Goal: Task Accomplishment & Management: Use online tool/utility

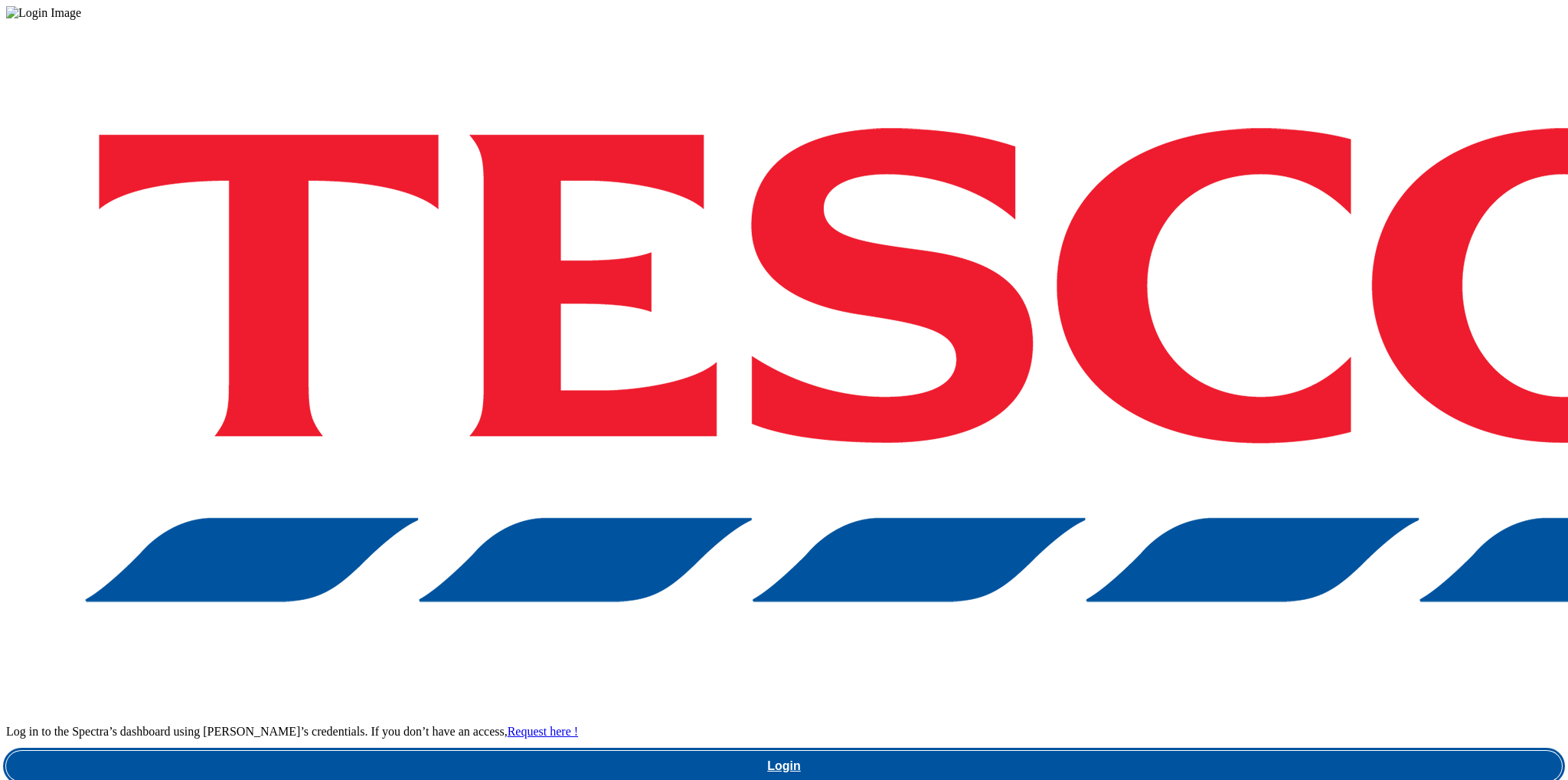
click at [1162, 751] on link "Login" at bounding box center [784, 766] width 1555 height 31
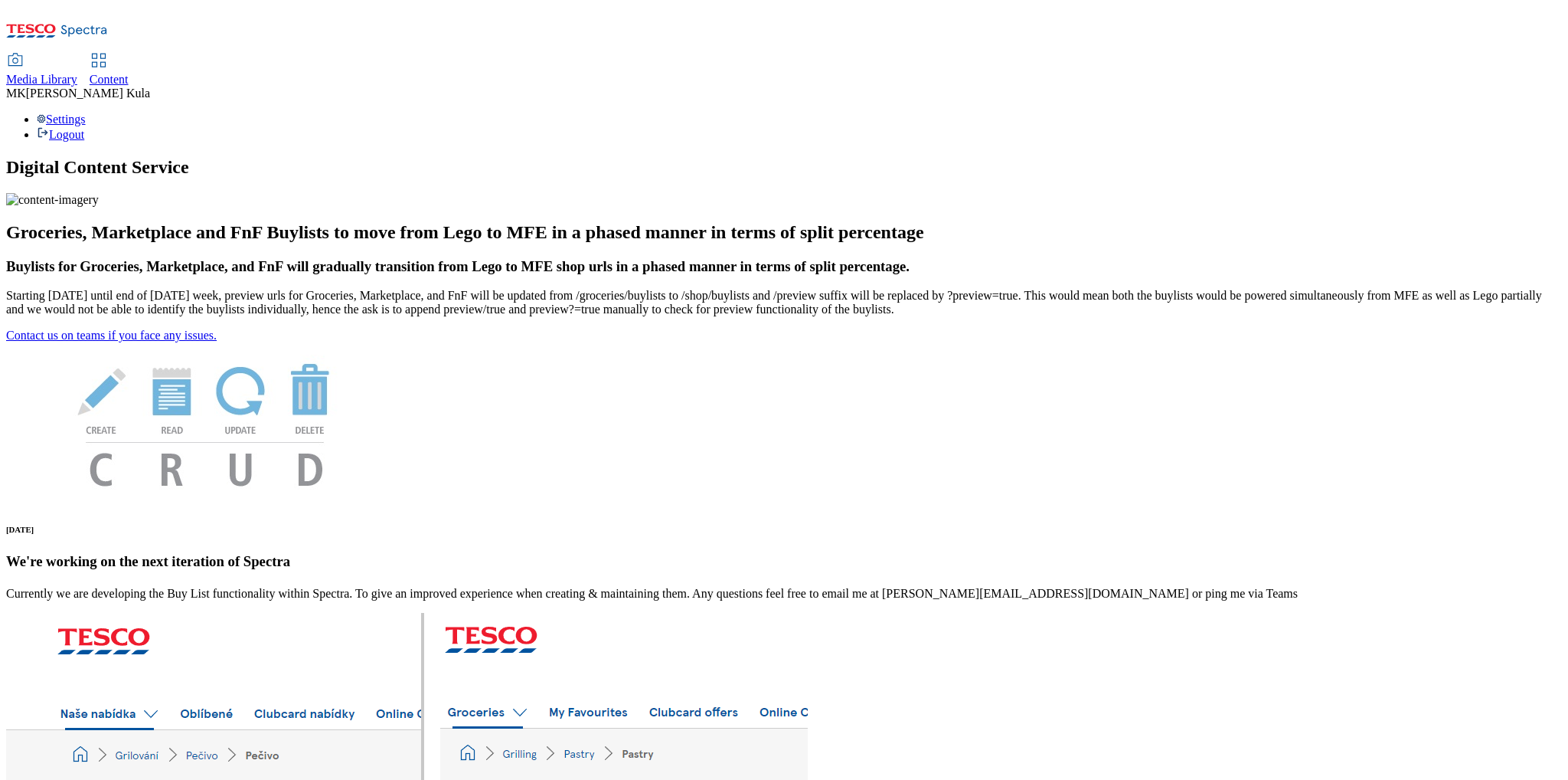
click at [129, 73] on span "Content" at bounding box center [108, 78] width 39 height 13
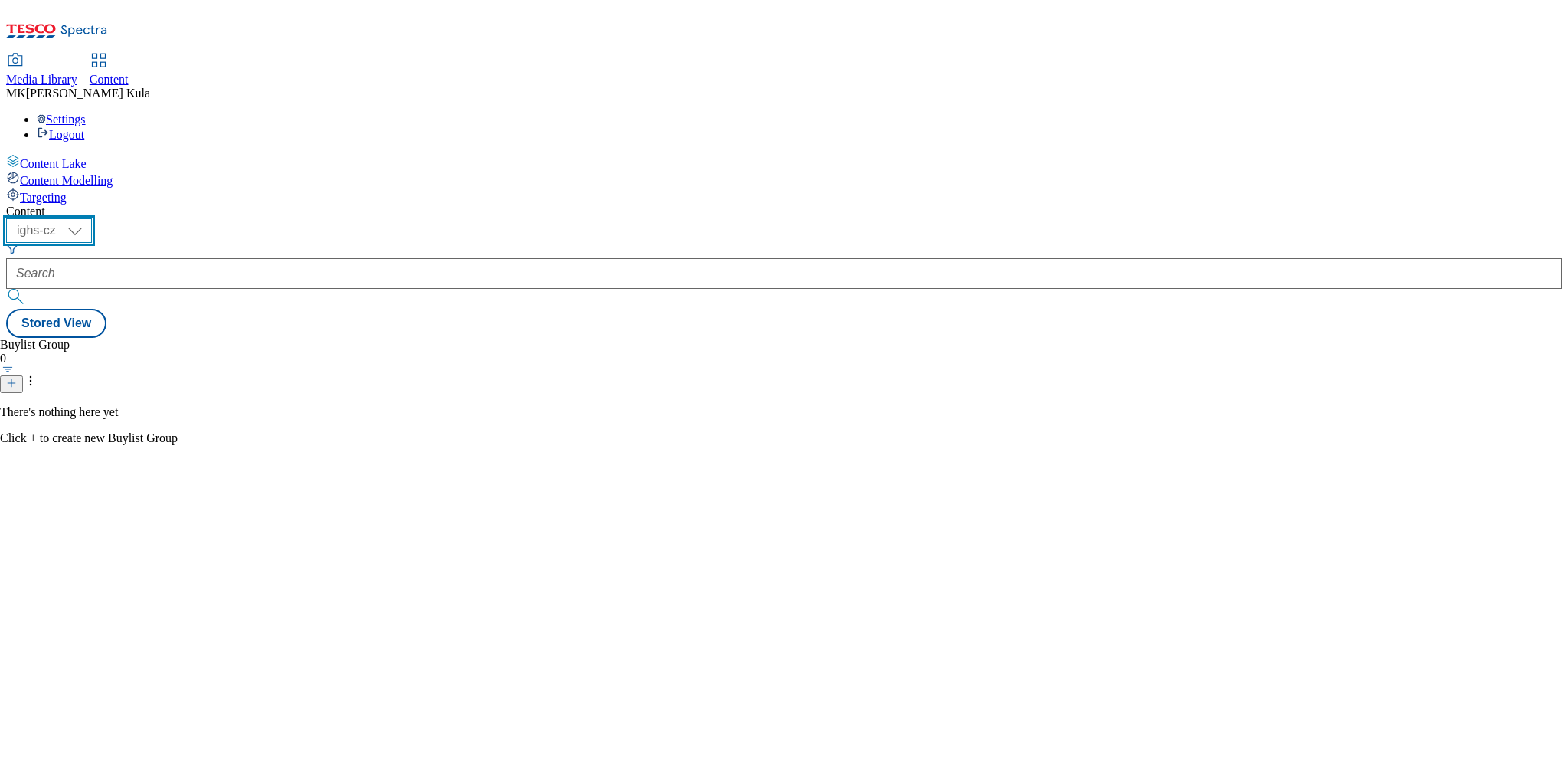
click at [92, 218] on select "ighs-cz ighs-hu ighs-sk" at bounding box center [48, 230] width 86 height 24
select select "ighs-cz"
click at [92, 218] on select "ighs-cz ighs-hu ighs-sk" at bounding box center [48, 230] width 86 height 24
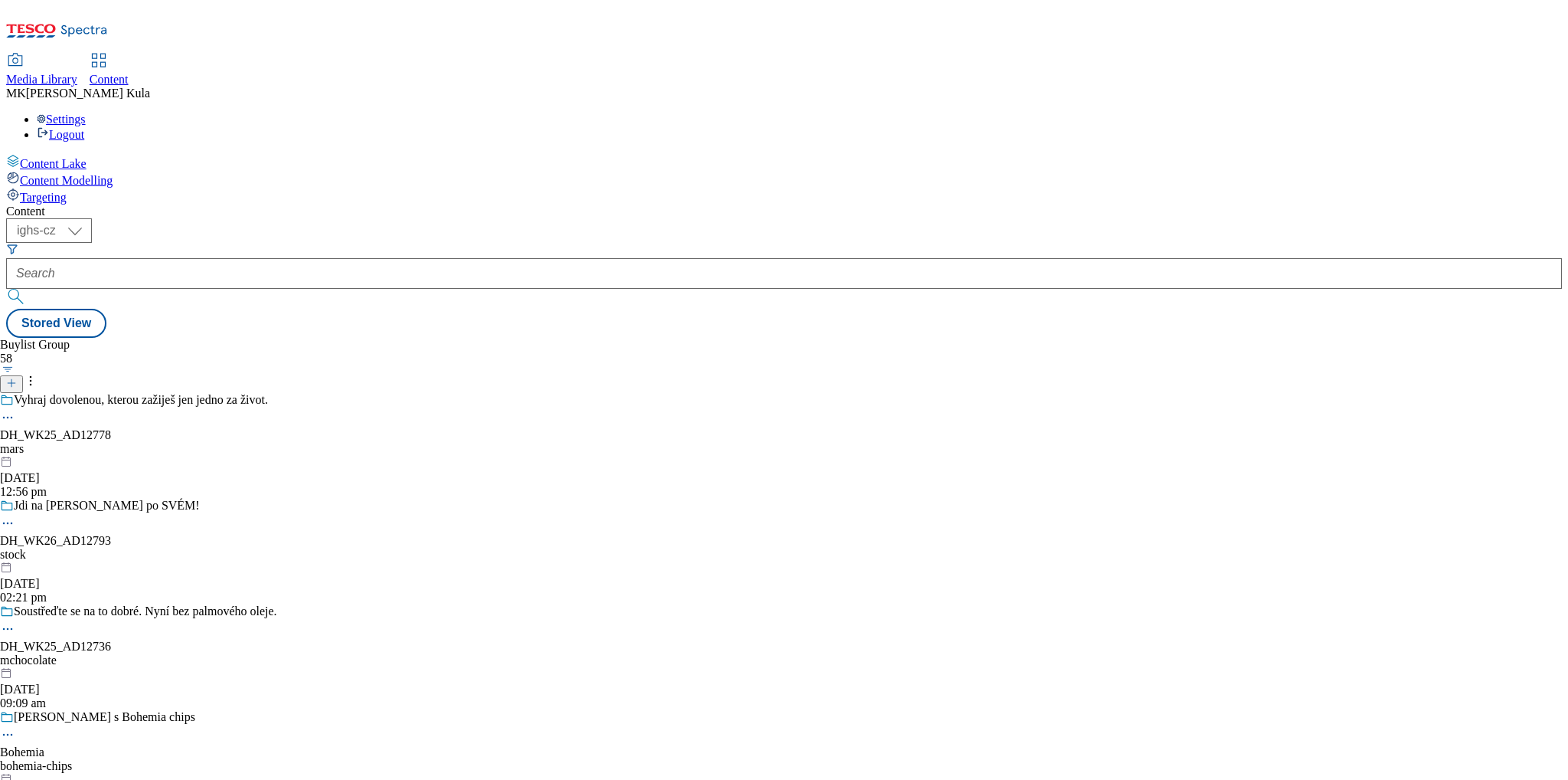
click at [277, 442] on div "mars" at bounding box center [138, 449] width 277 height 14
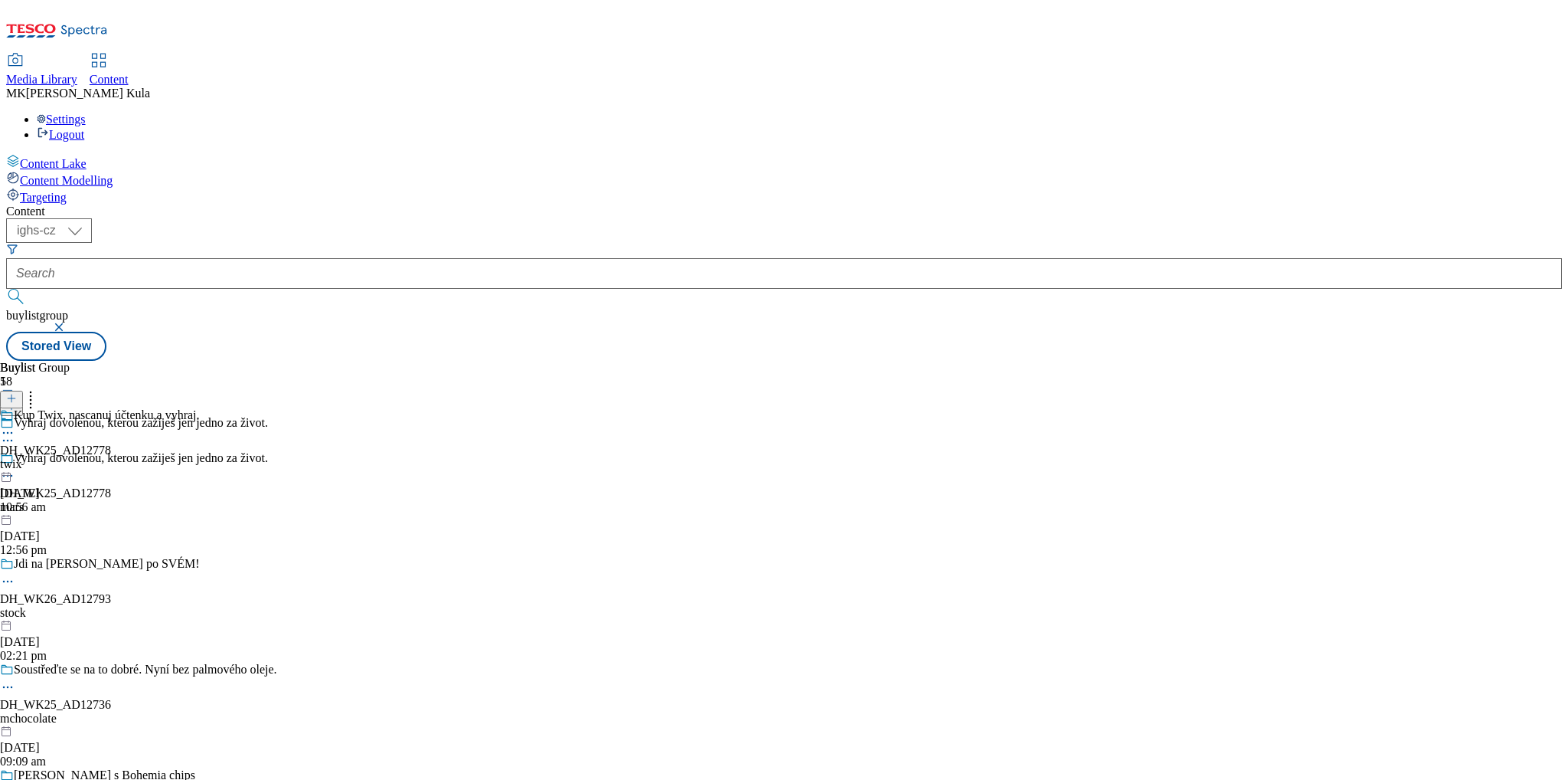
click at [200, 457] on div "twix" at bounding box center [100, 464] width 200 height 14
click at [200, 492] on div "twix" at bounding box center [100, 499] width 200 height 14
click at [15, 460] on icon at bounding box center [8, 468] width 15 height 16
click at [200, 457] on div "twix" at bounding box center [100, 464] width 200 height 14
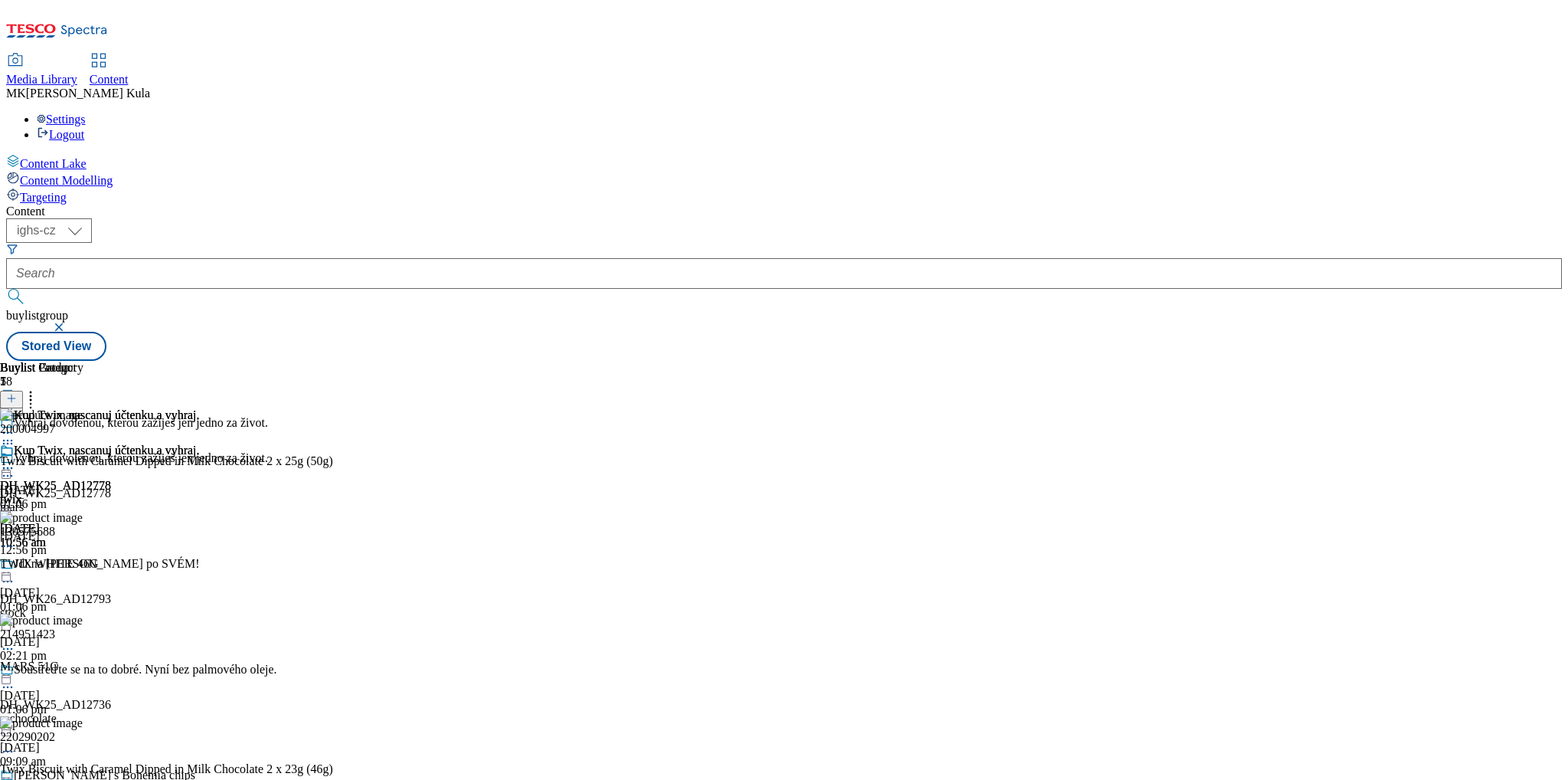
click at [39, 389] on icon at bounding box center [31, 396] width 15 height 16
click at [698, 218] on div "( optional ) ighs-cz ighs-hu ighs-sk ighs-cz buylistgroup Stored View" at bounding box center [784, 289] width 1555 height 142
click at [15, 460] on icon at bounding box center [8, 468] width 15 height 16
click at [99, 583] on span "Un-preview" at bounding box center [73, 589] width 51 height 12
click at [15, 460] on icon at bounding box center [8, 468] width 15 height 16
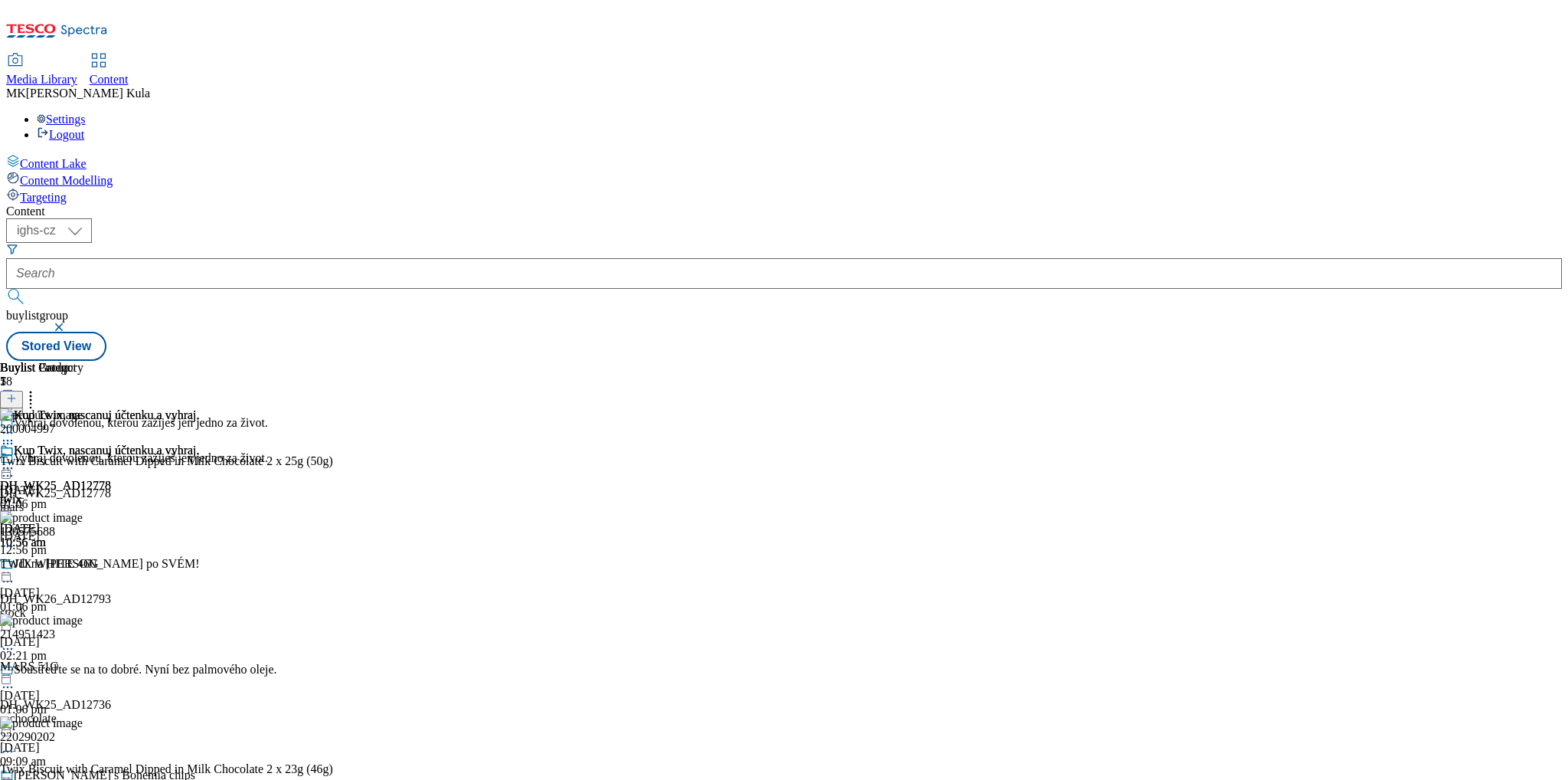
click at [200, 492] on div "twix" at bounding box center [100, 499] width 200 height 14
click at [15, 460] on icon at bounding box center [8, 468] width 15 height 16
click at [200, 492] on div "twix" at bounding box center [100, 499] width 200 height 14
click at [200, 444] on div "Kup Twix, nascanuj účtenku a vyhraj. DH_WK25_AD12778 twix 11 Aug 2025 10:56 am" at bounding box center [100, 496] width 200 height 106
click at [15, 460] on icon at bounding box center [8, 468] width 15 height 16
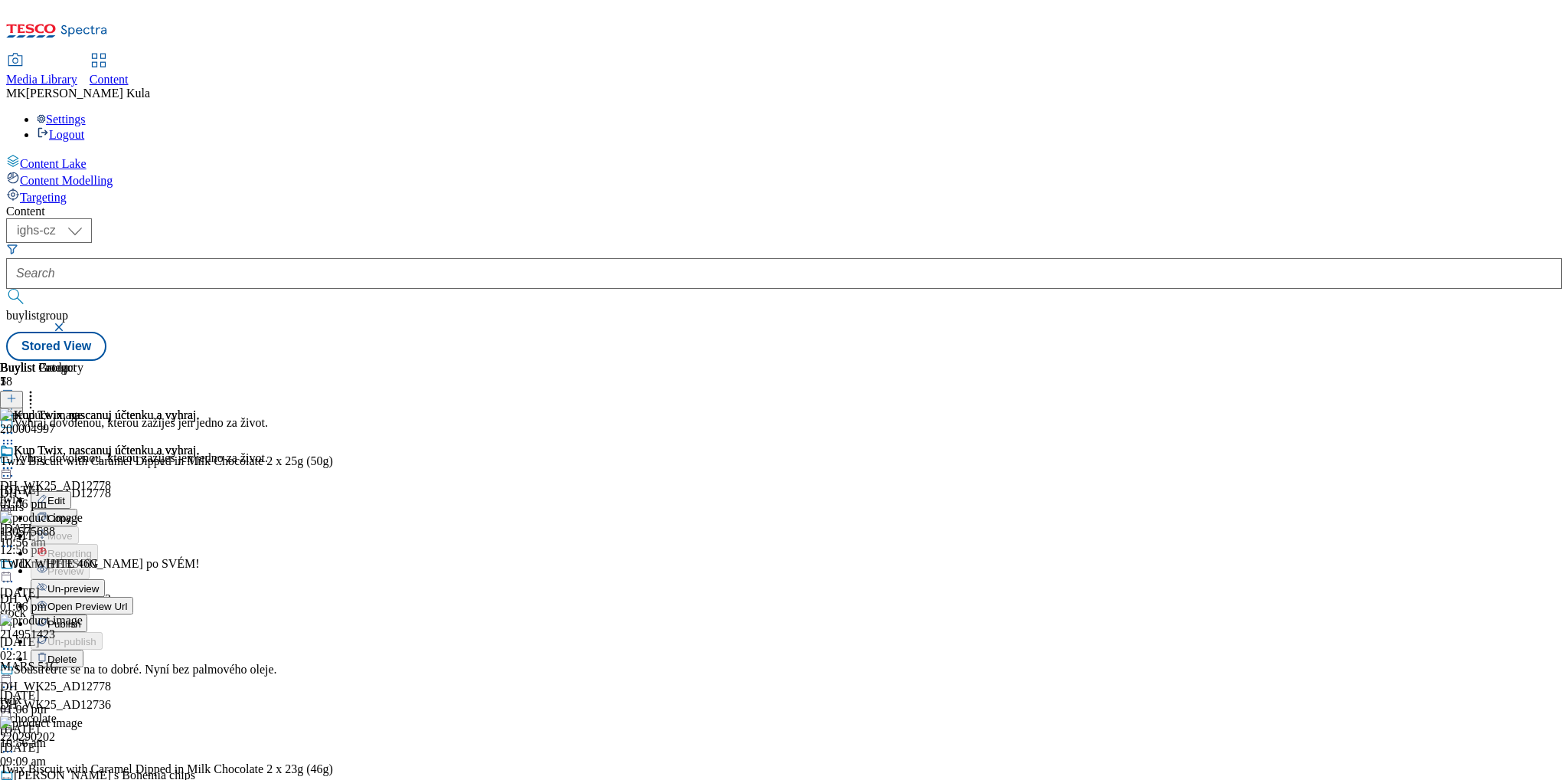
click at [39, 389] on icon at bounding box center [31, 396] width 15 height 16
click at [349, 408] on div "200004997 Twix Biscuit with Caramel Dipped in Milk Chocolate 2 x 25g (50g) 8 Au…" at bounding box center [174, 767] width 349 height 719
click at [15, 436] on icon at bounding box center [8, 444] width 15 height 16
click at [15, 460] on icon at bounding box center [8, 468] width 15 height 16
click at [99, 583] on span "Un-preview" at bounding box center [73, 589] width 51 height 12
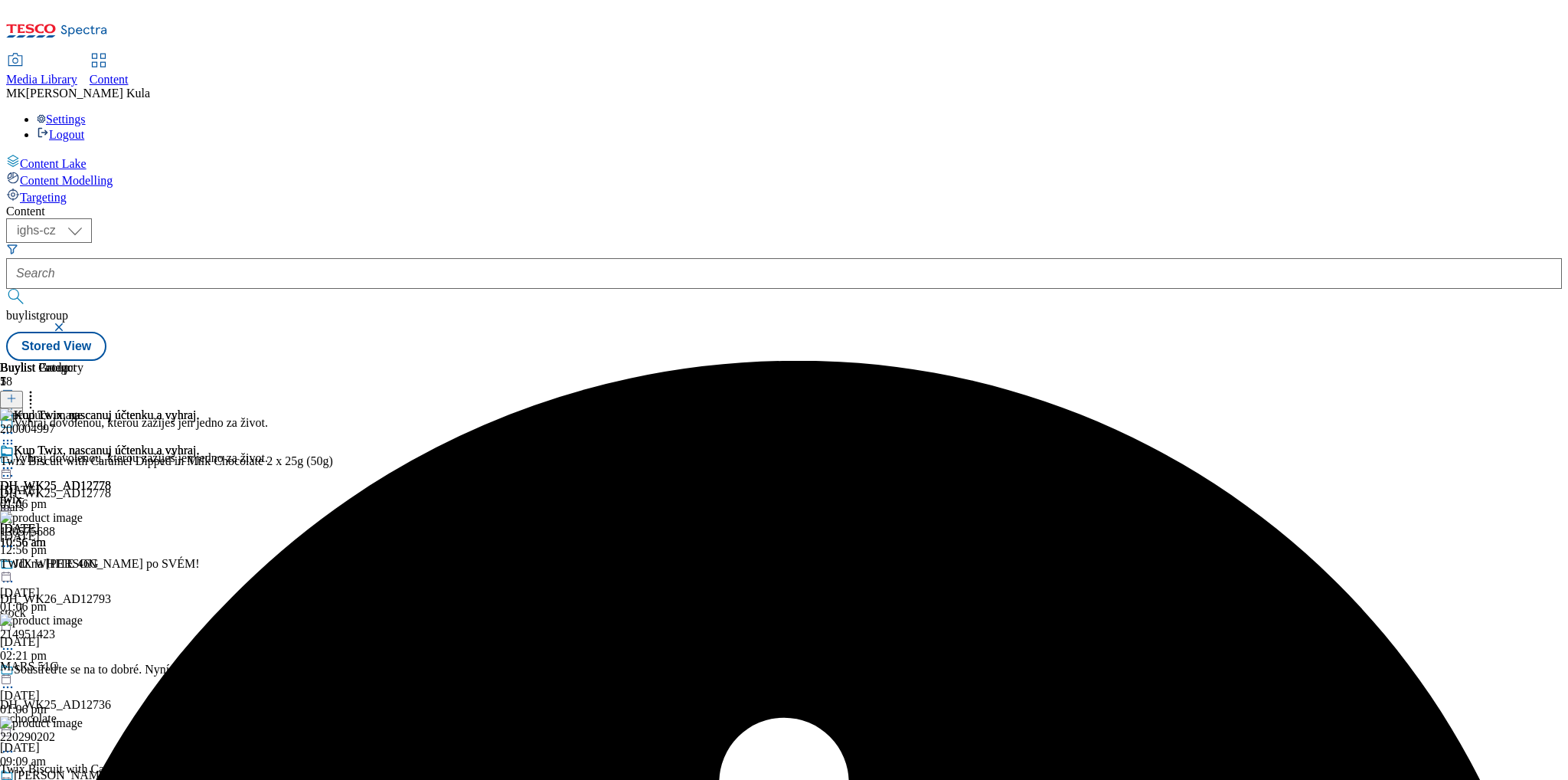
click at [15, 460] on icon at bounding box center [8, 468] width 15 height 16
click at [127, 601] on span "Open Preview Url" at bounding box center [87, 607] width 79 height 12
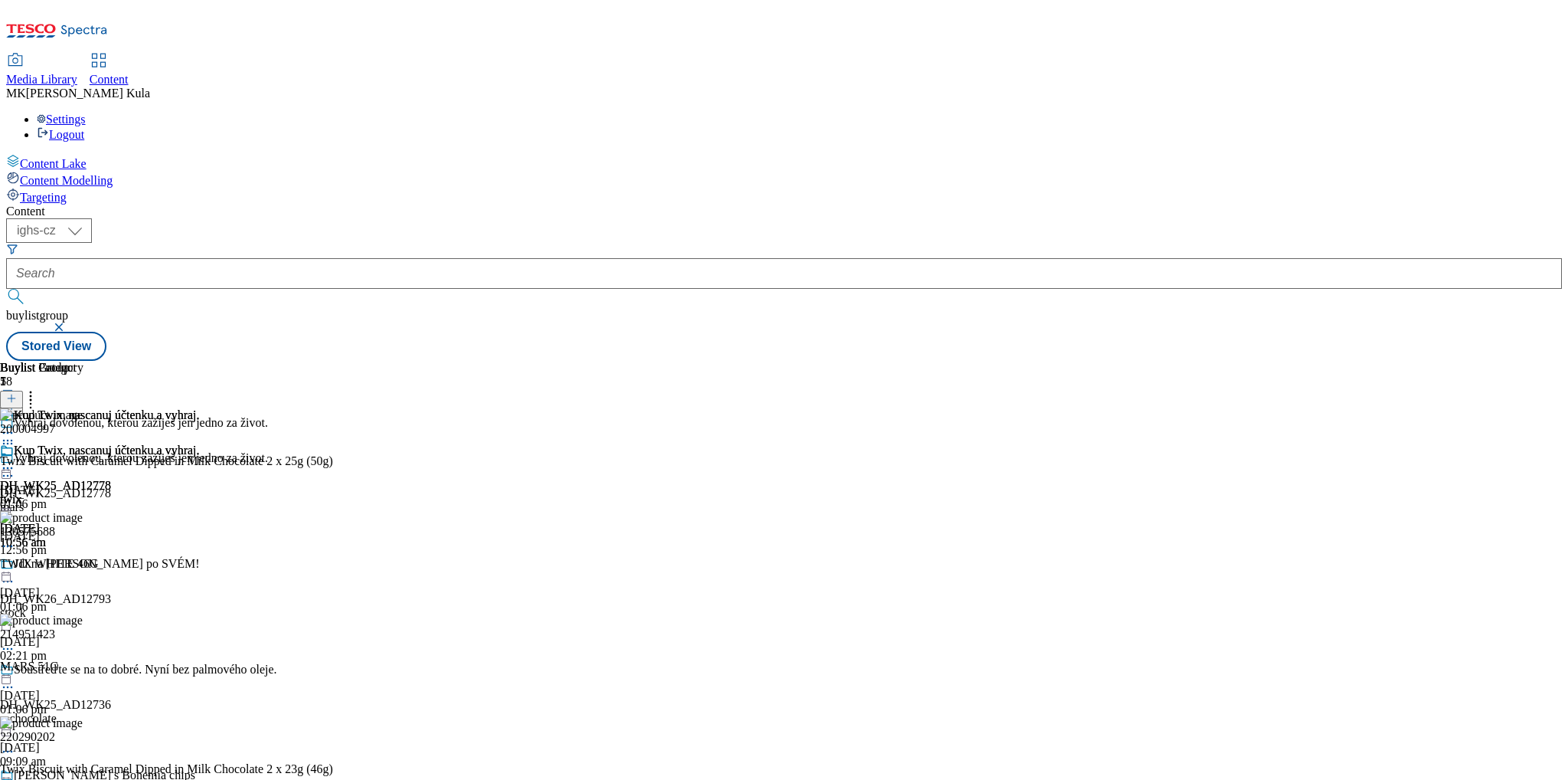
click at [15, 460] on icon at bounding box center [8, 468] width 15 height 16
click at [99, 583] on span "Un-preview" at bounding box center [73, 589] width 51 height 12
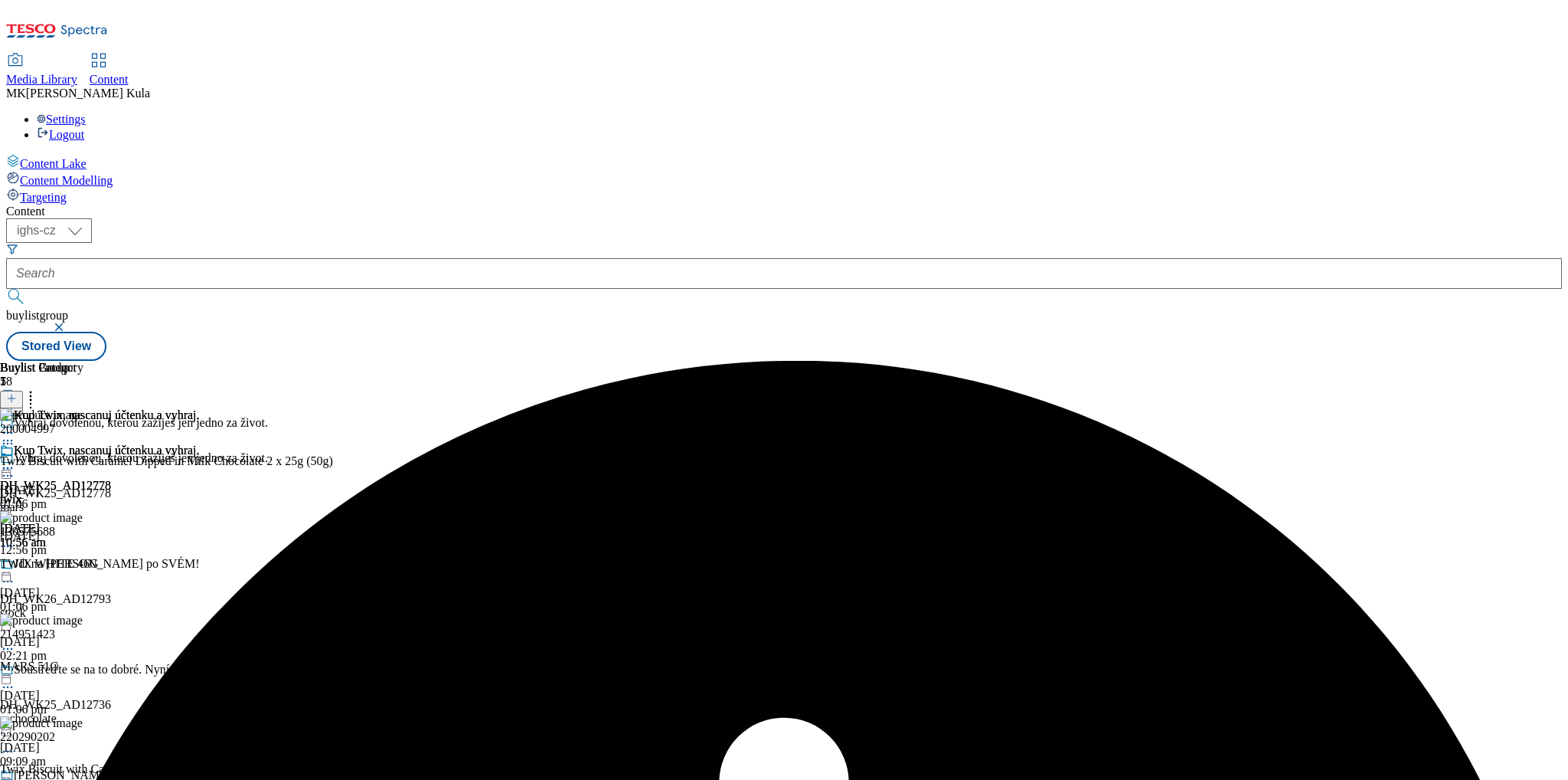
click at [15, 460] on icon at bounding box center [8, 468] width 15 height 16
click at [1446, 360] on div "Buylist Group 58 Vyhraj dovolenou, kterou zažiješ jen jedno za život. Vyhraj do…" at bounding box center [784, 360] width 1555 height 0
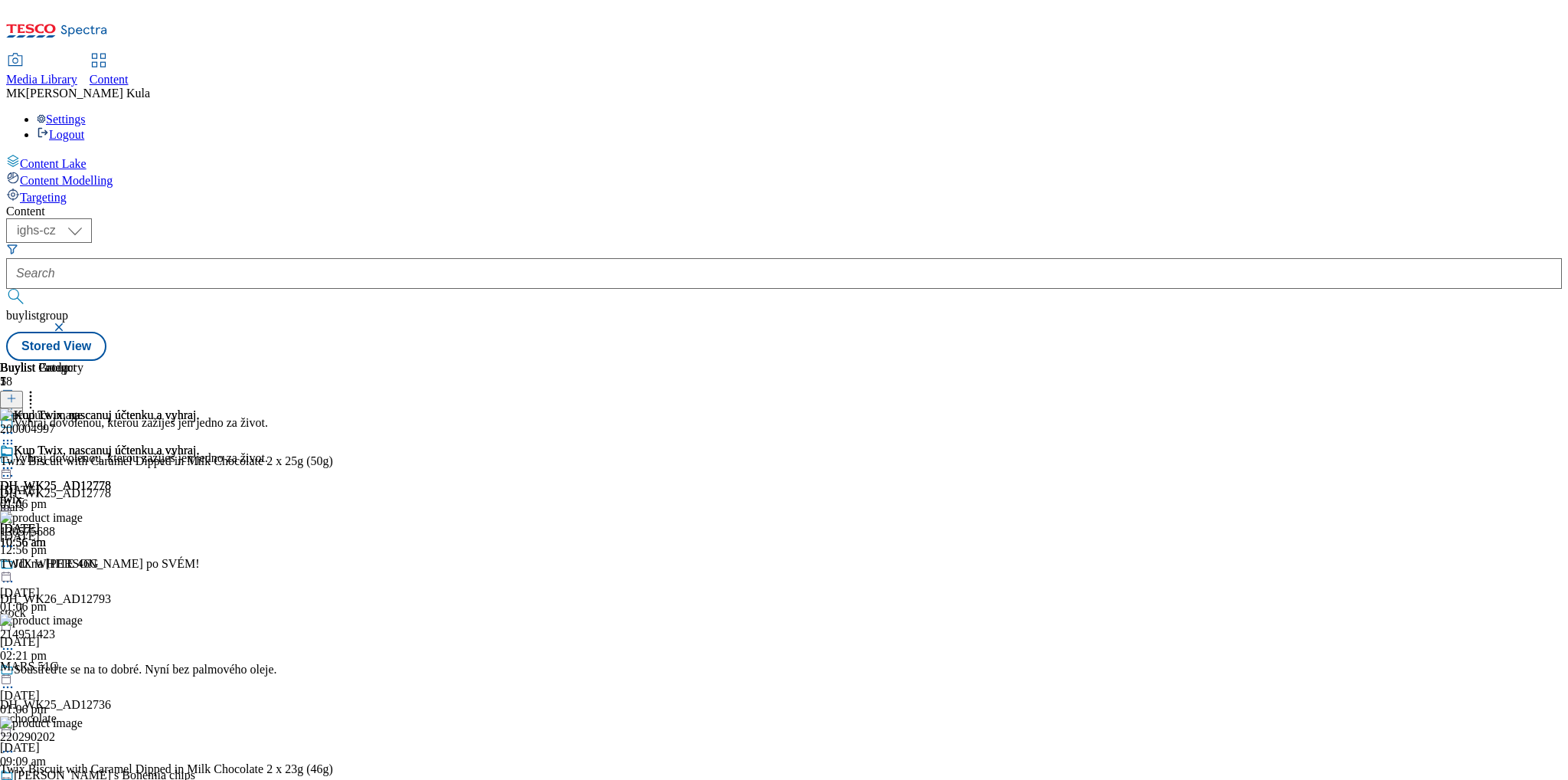
click at [39, 389] on icon at bounding box center [31, 396] width 15 height 16
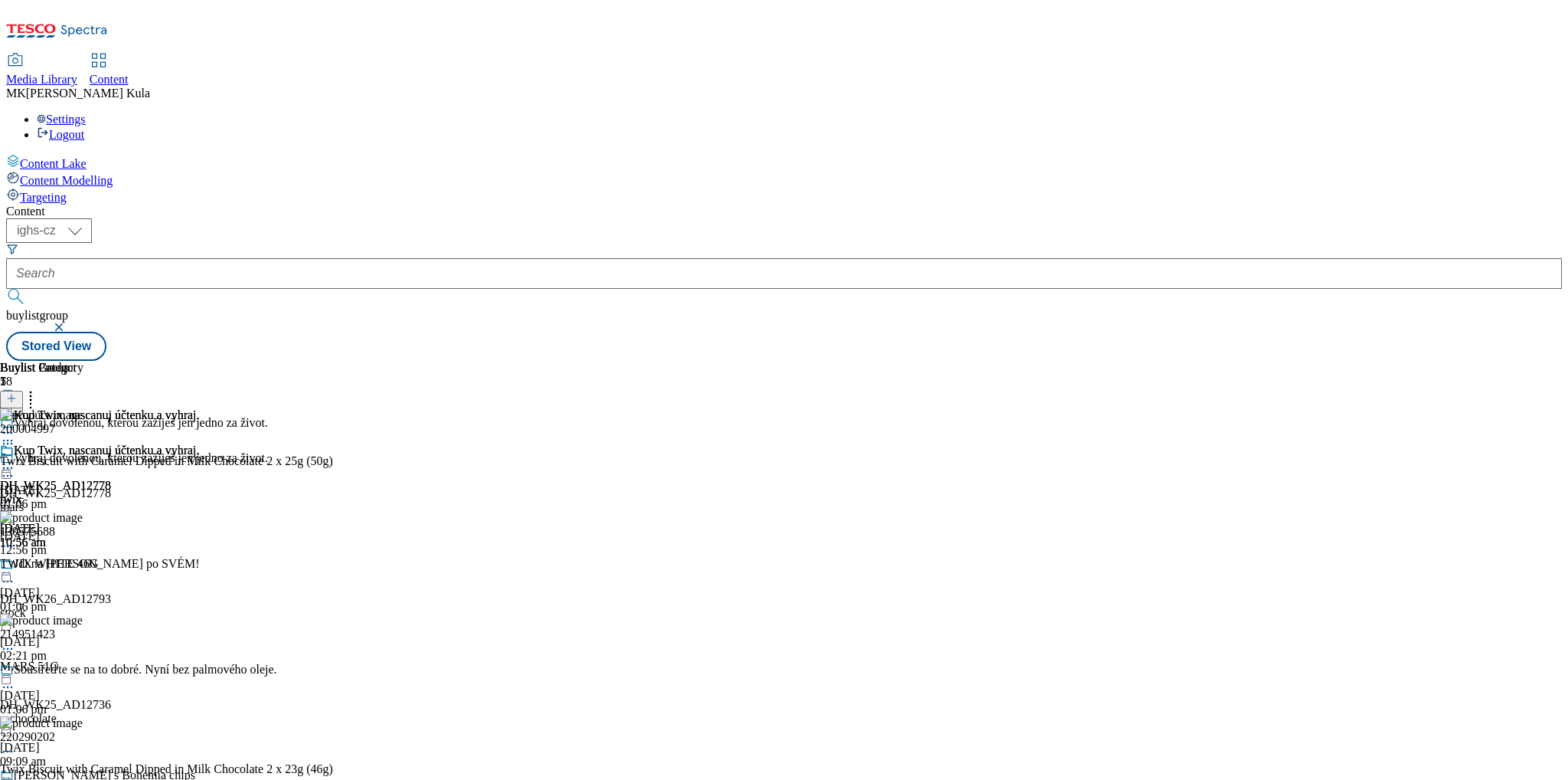
click at [39, 389] on icon at bounding box center [31, 396] width 15 height 16
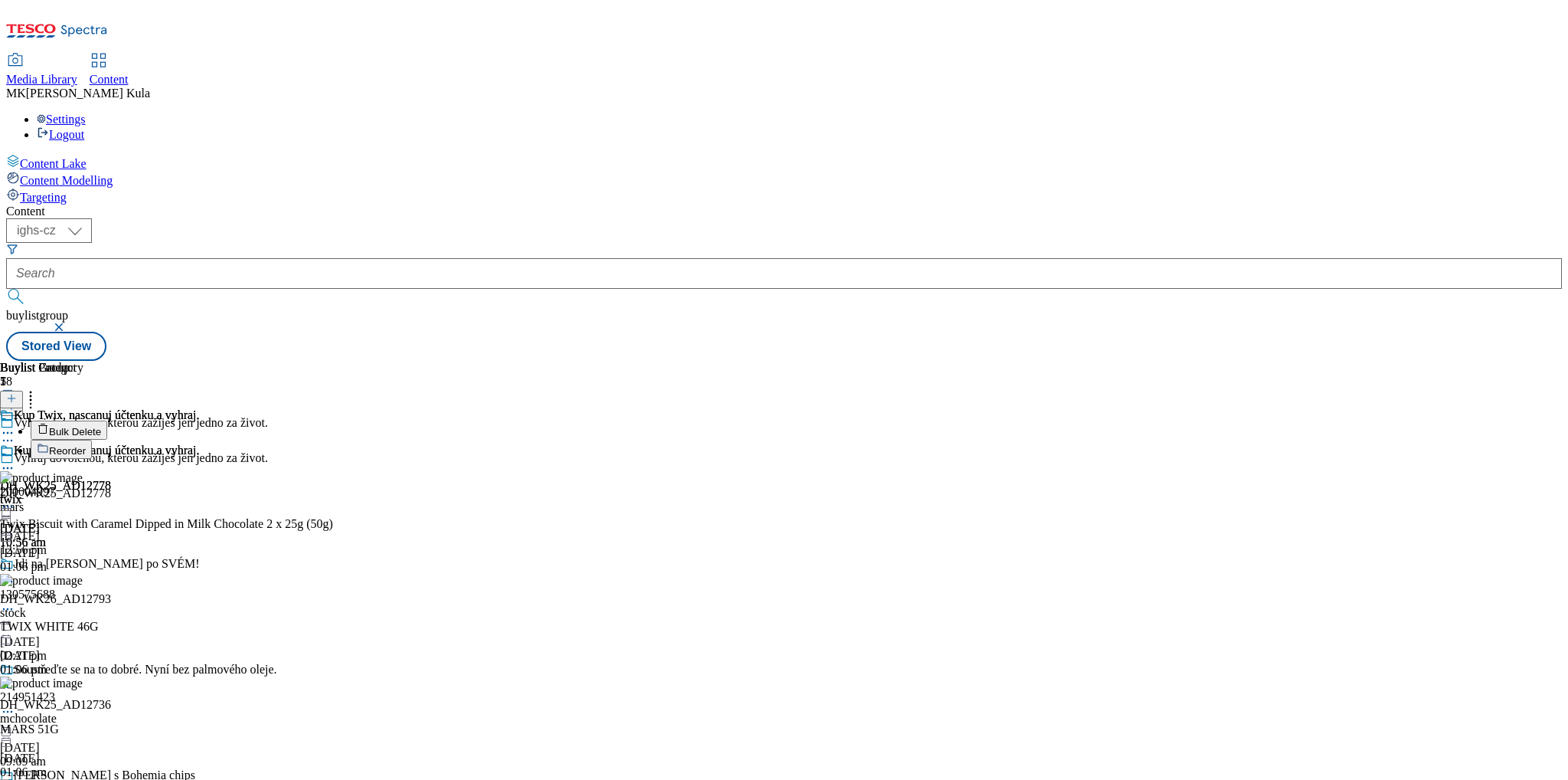
click at [1218, 218] on div "( optional ) ighs-cz ighs-hu ighs-sk ighs-cz buylistgroup Stored View" at bounding box center [784, 289] width 1555 height 142
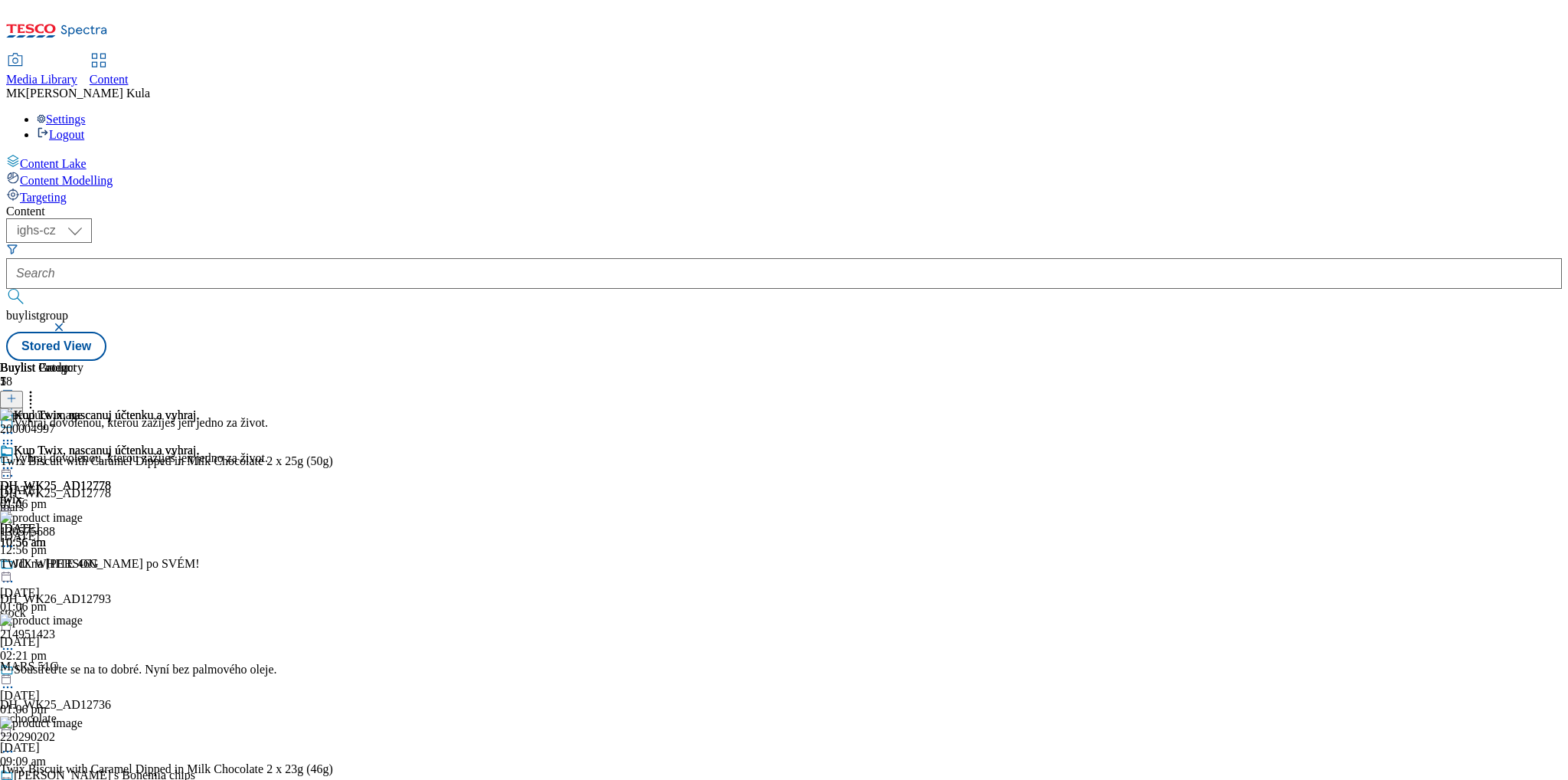
click at [349, 408] on div "200004997 Twix Biscuit with Caramel Dipped in Milk Chocolate 2 x 25g (50g) 8 Au…" at bounding box center [174, 459] width 349 height 103
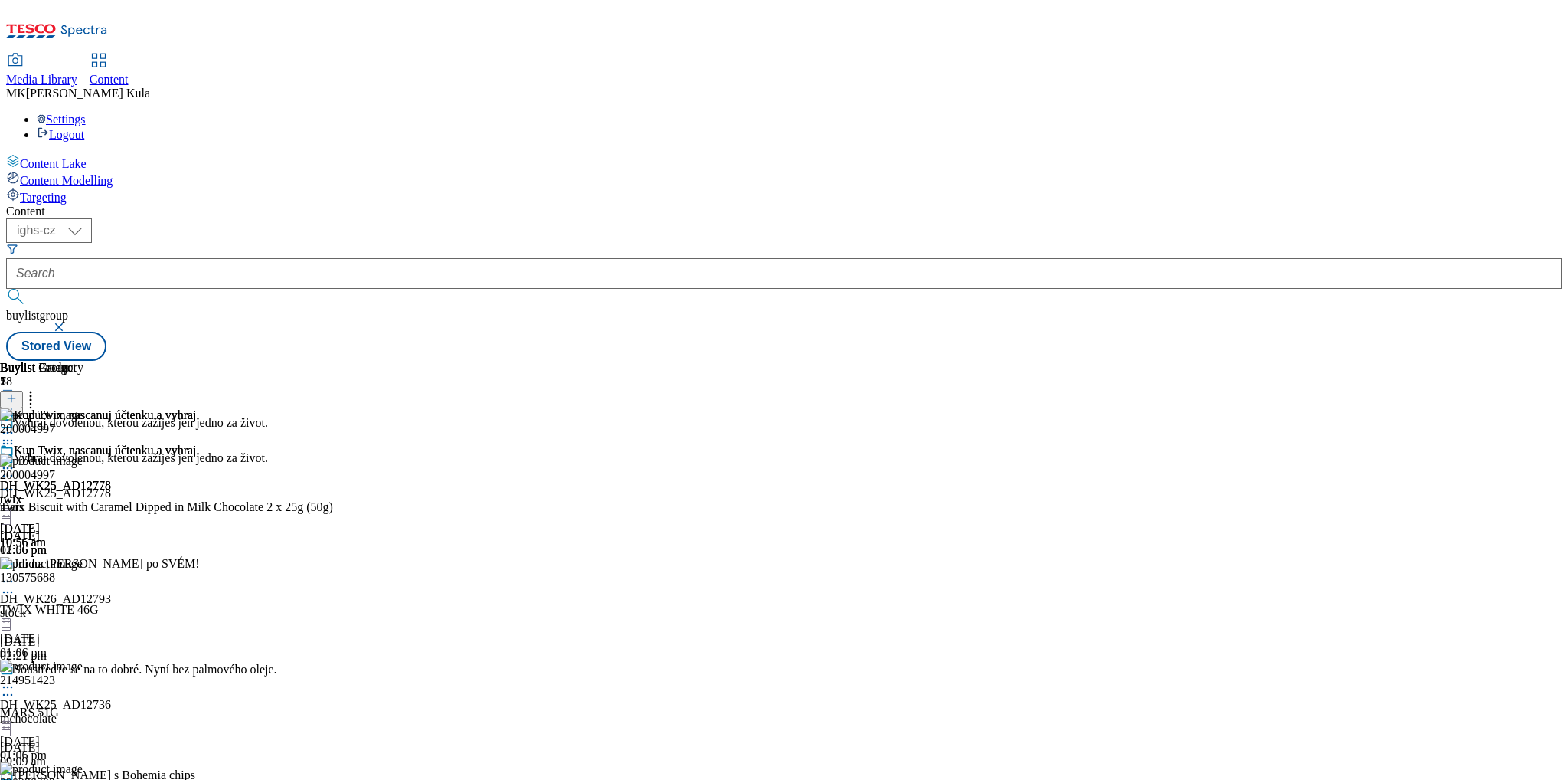
click at [15, 482] on icon at bounding box center [8, 489] width 15 height 16
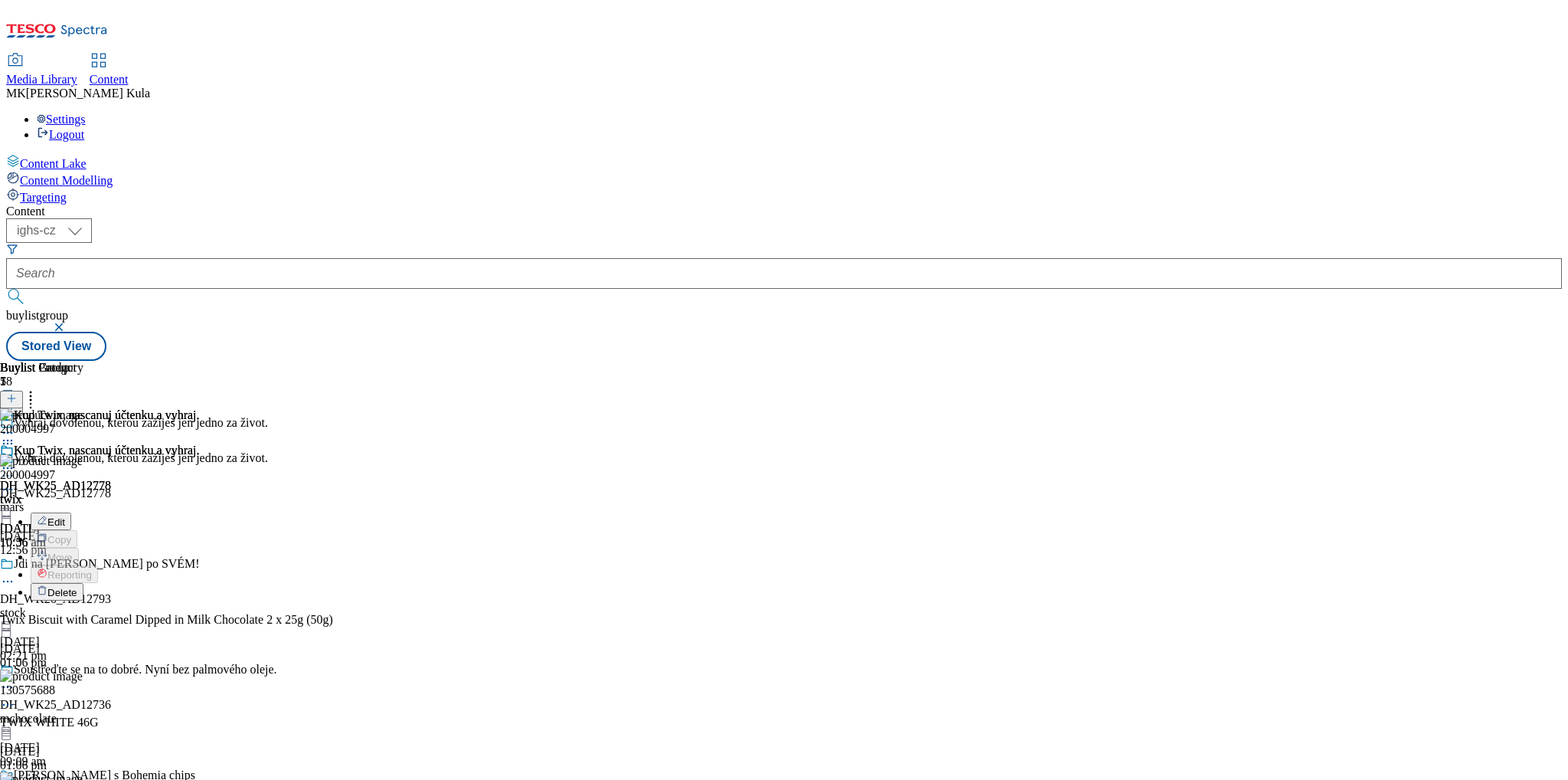
click at [65, 516] on span "Edit" at bounding box center [56, 522] width 17 height 12
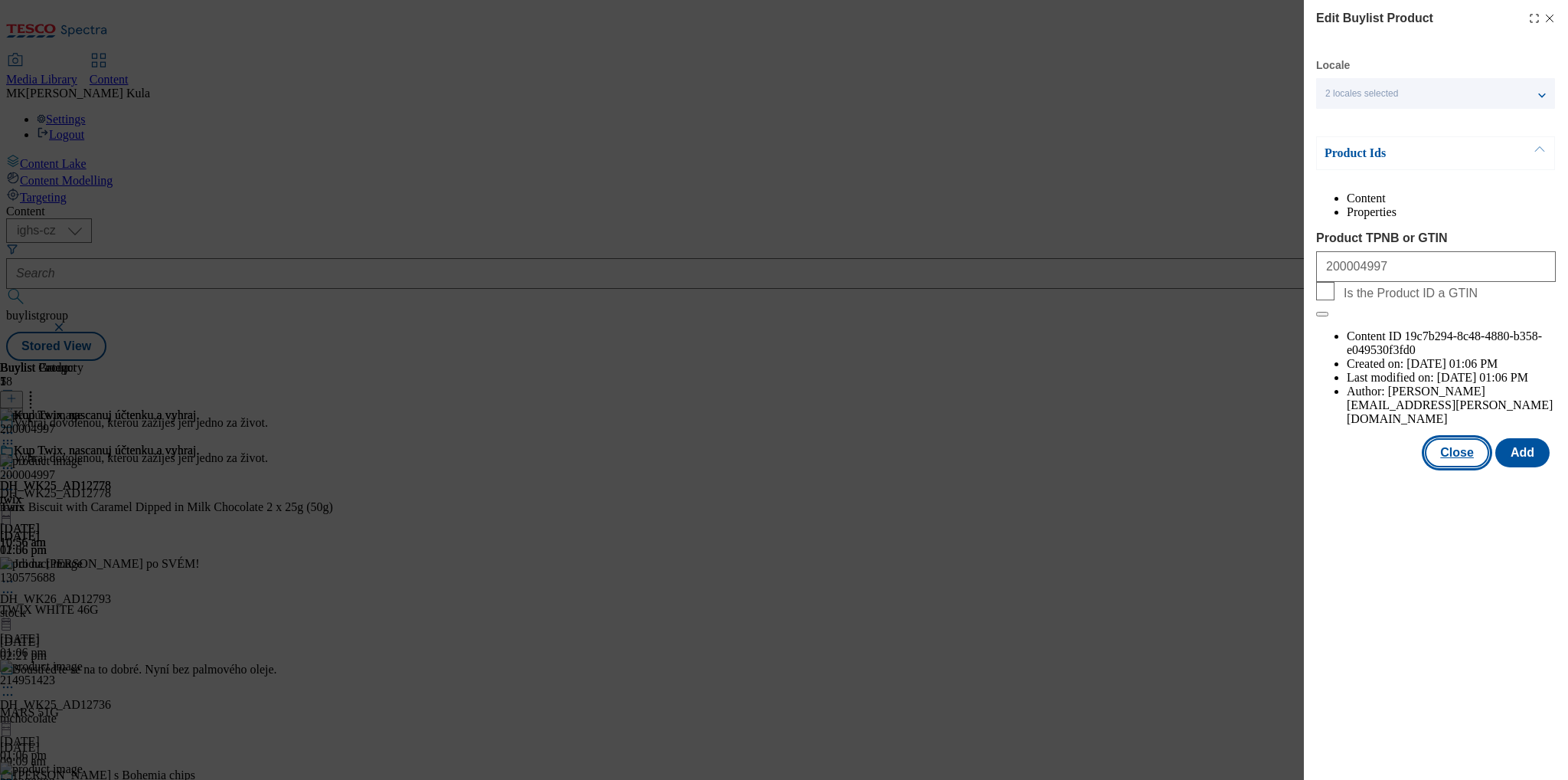
click at [1474, 438] on button "Close" at bounding box center [1457, 452] width 64 height 29
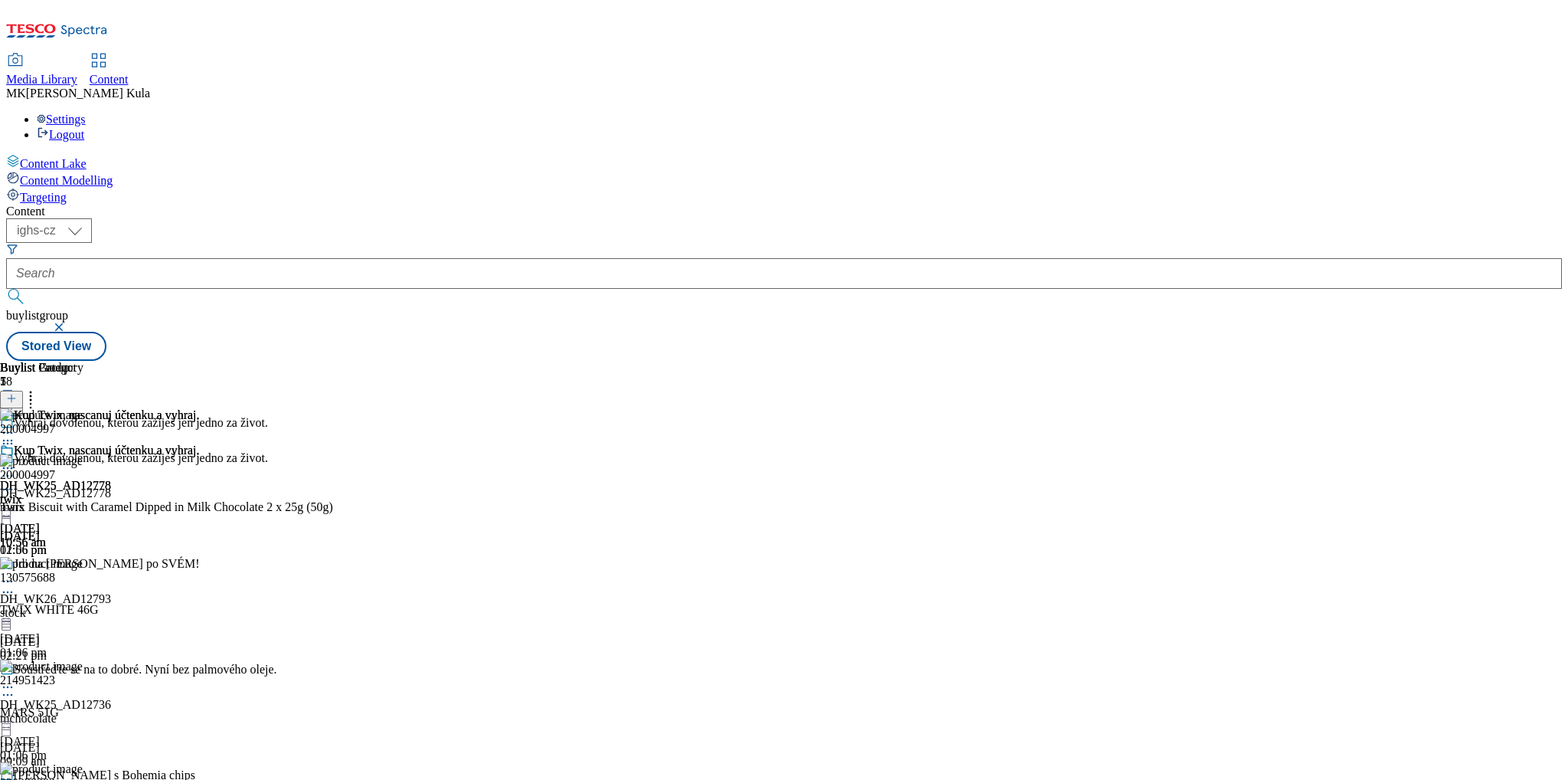
click at [15, 460] on icon at bounding box center [8, 468] width 15 height 16
click at [692, 204] on div "Content ( optional ) ighs-cz ighs-hu ighs-sk ighs-cz buylistgroup Stored View B…" at bounding box center [784, 282] width 1555 height 156
click at [15, 460] on icon at bounding box center [8, 468] width 15 height 16
click at [596, 204] on div "Content ( optional ) ighs-cz ighs-hu ighs-sk ighs-cz buylistgroup Stored View B…" at bounding box center [784, 282] width 1555 height 156
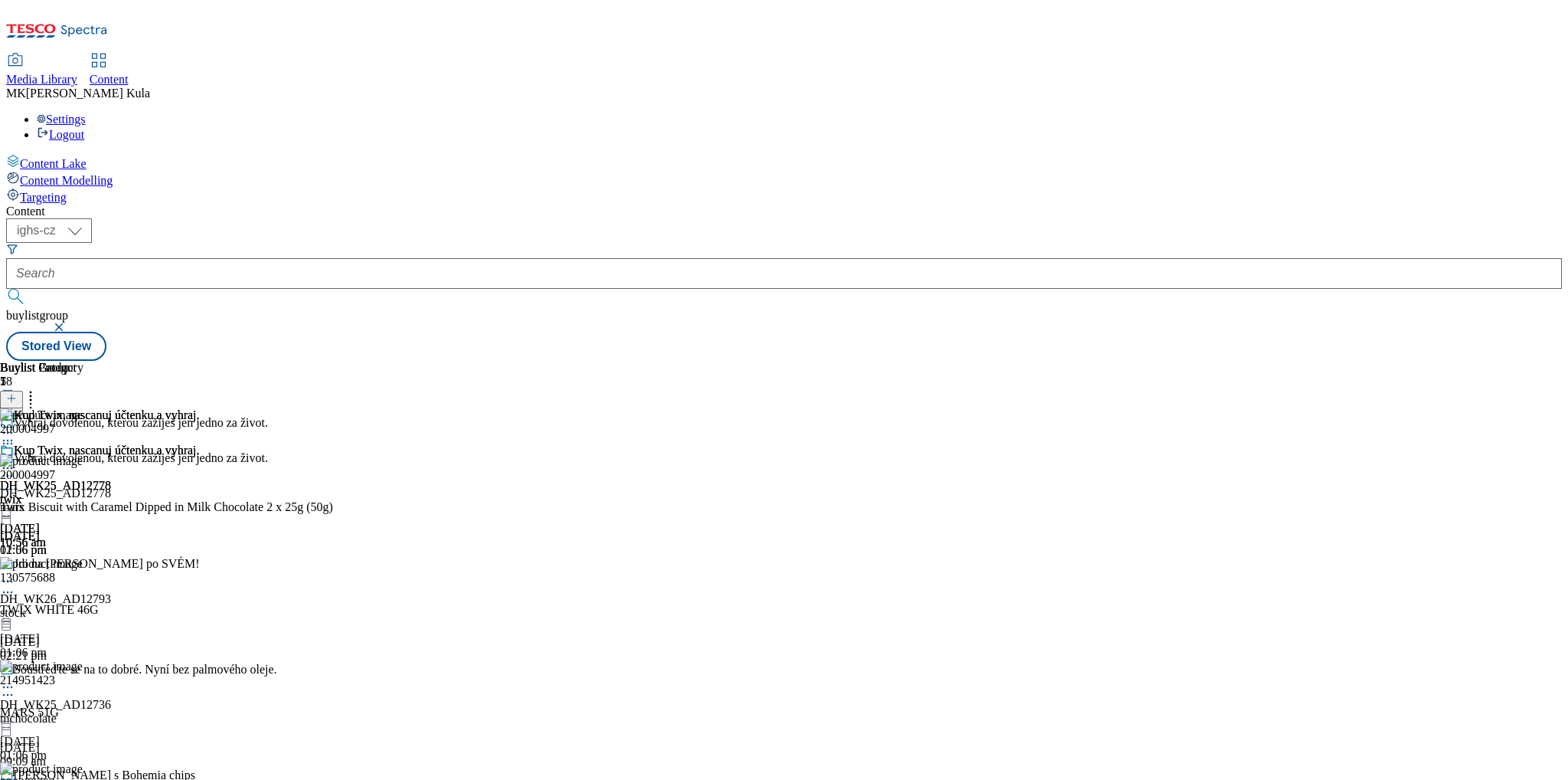
click at [200, 460] on div at bounding box center [100, 469] width 200 height 18
click at [99, 583] on span "Un-preview" at bounding box center [73, 589] width 51 height 12
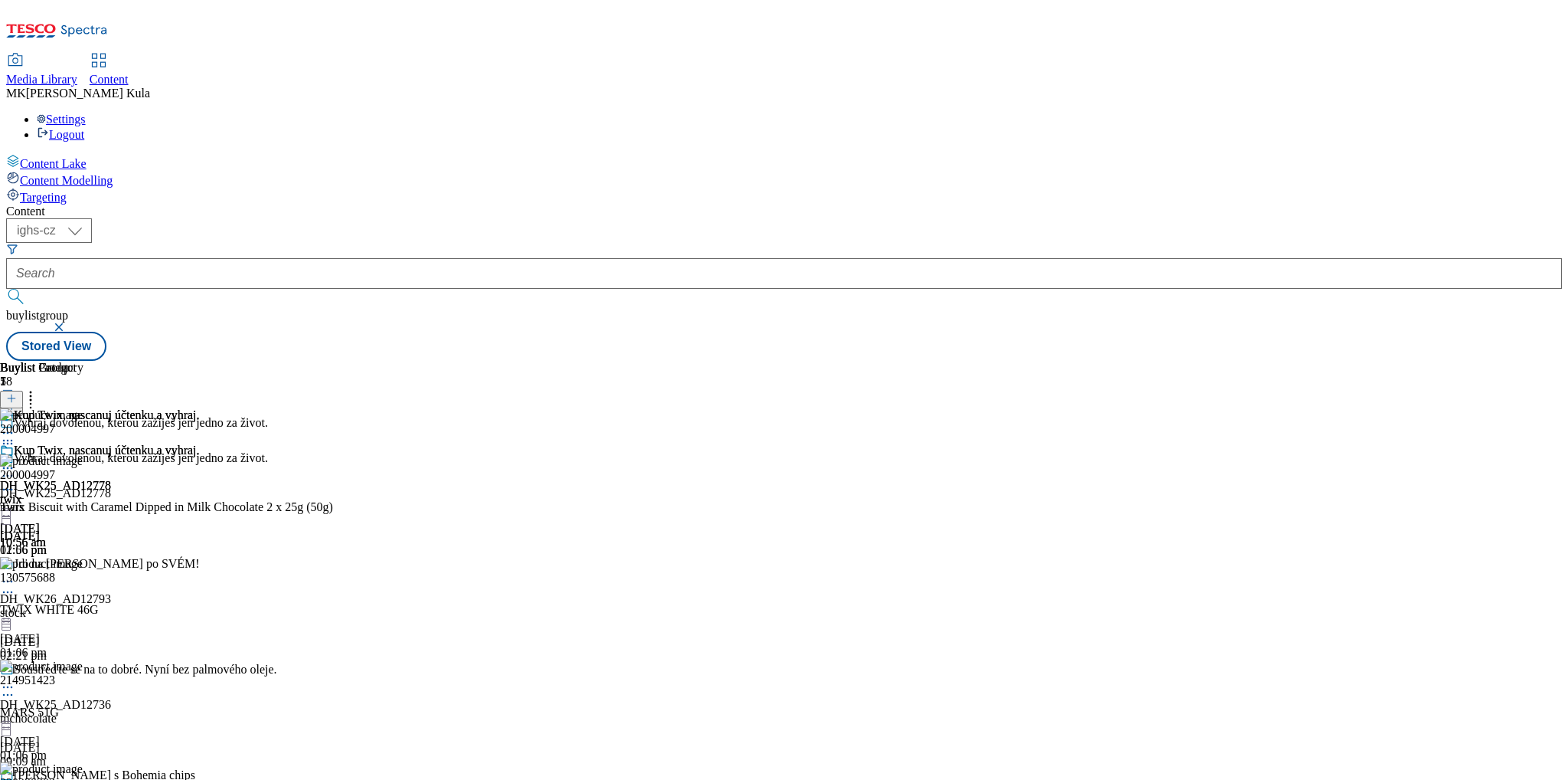
click at [15, 460] on icon at bounding box center [8, 468] width 15 height 16
click at [200, 452] on div "Kup Twix, nascanuj účtenku a vyhraj. DH_WK25_AD12778 twix 11 Aug 2025 10:56 am" at bounding box center [100, 496] width 200 height 106
click at [9, 467] on circle at bounding box center [8, 468] width 2 height 2
click at [1476, 360] on div "Buylist Group 58 Vyhraj dovolenou, kterou zažiješ jen jedno za život. Vyhraj do…" at bounding box center [784, 360] width 1555 height 0
